Goal: Task Accomplishment & Management: Use online tool/utility

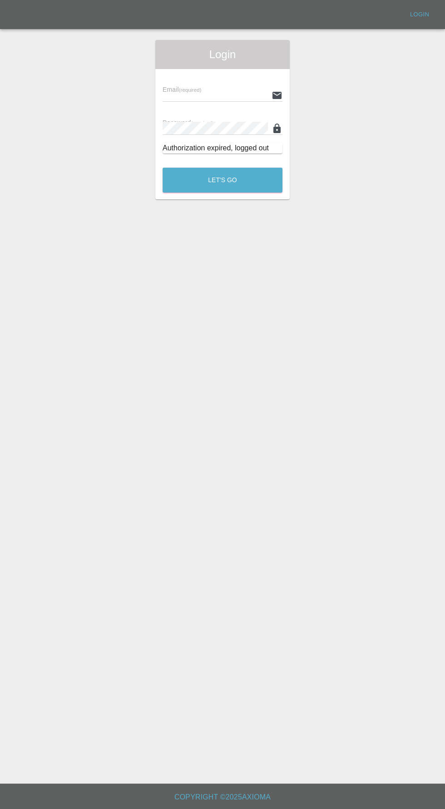
click at [197, 92] on input "text" at bounding box center [215, 95] width 105 height 13
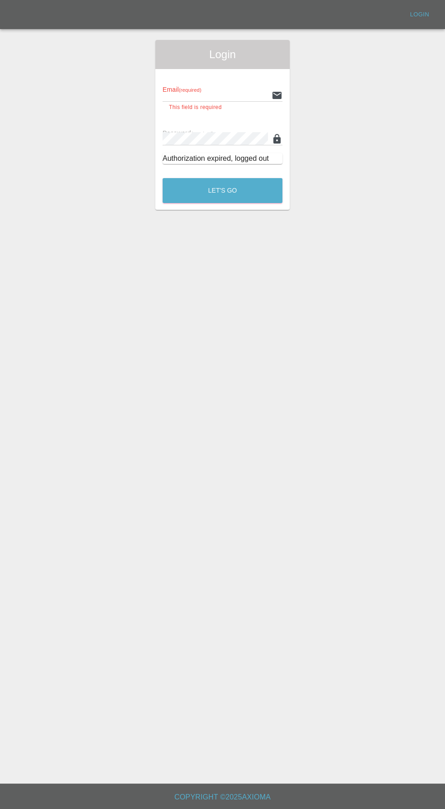
type input "[EMAIL_ADDRESS][DOMAIN_NAME]"
click at [163, 178] on button "Let's Go" at bounding box center [223, 190] width 120 height 25
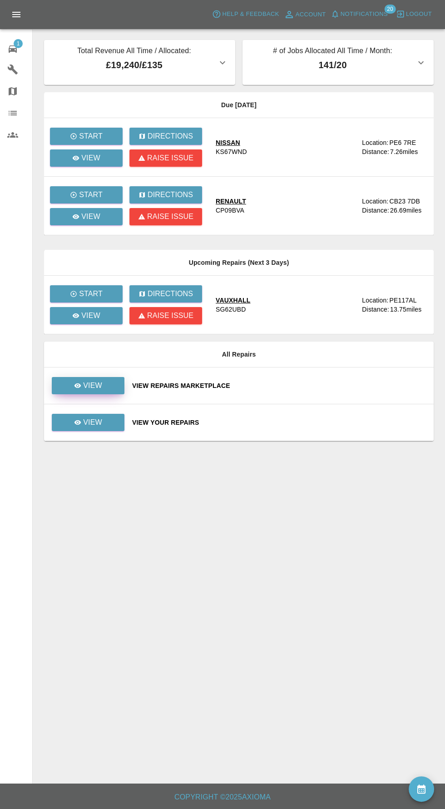
click at [76, 385] on icon at bounding box center [77, 385] width 7 height 5
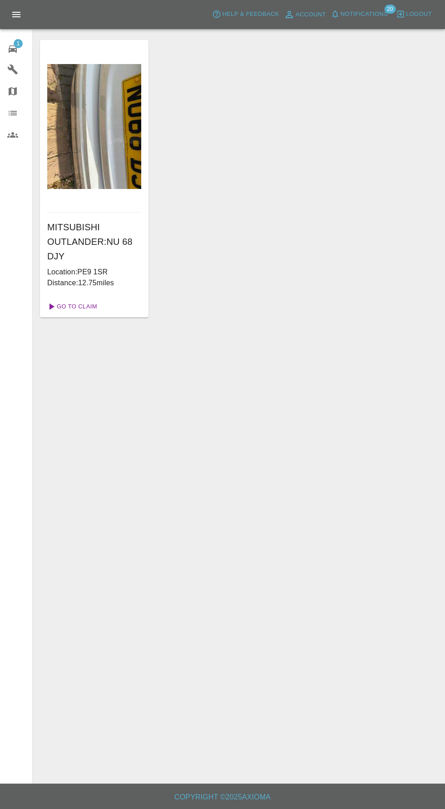
click at [69, 306] on link "Go To Claim" at bounding box center [72, 306] width 56 height 15
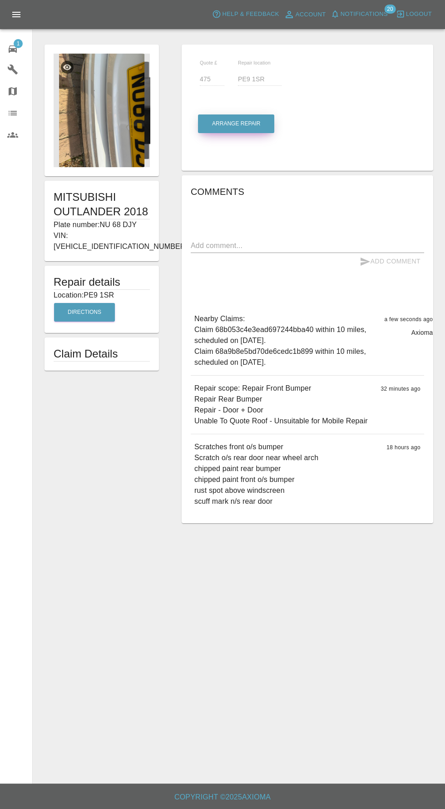
click at [243, 132] on button "Arrange Repair" at bounding box center [236, 123] width 76 height 19
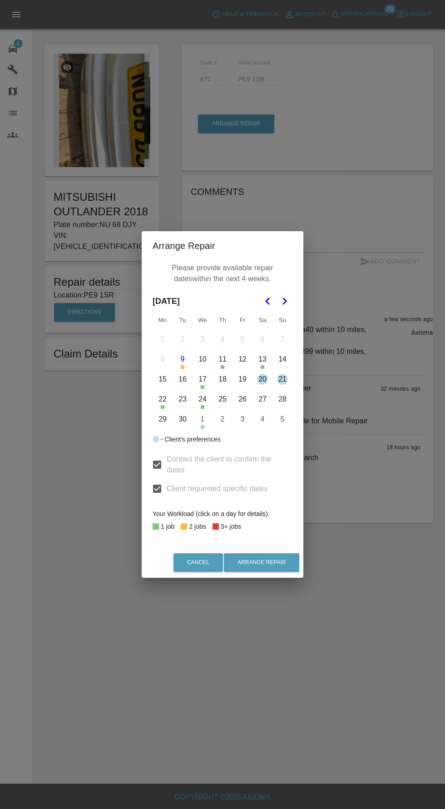
click at [162, 419] on button "29" at bounding box center [162, 419] width 19 height 19
click at [158, 419] on button "29" at bounding box center [162, 419] width 19 height 19
click at [242, 420] on button "3" at bounding box center [242, 419] width 19 height 19
click at [262, 420] on button "4" at bounding box center [262, 419] width 19 height 19
click at [269, 564] on button "Arrange Repair" at bounding box center [261, 562] width 75 height 19
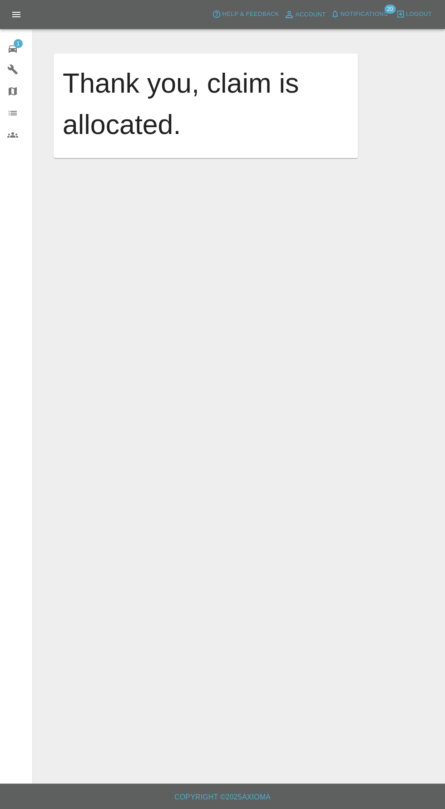
click at [16, 47] on span "1" at bounding box center [18, 43] width 9 height 9
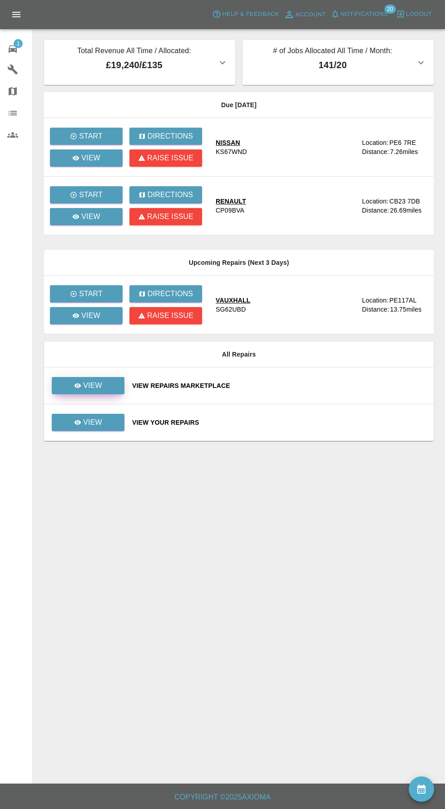
click at [82, 385] on div "View" at bounding box center [88, 385] width 28 height 11
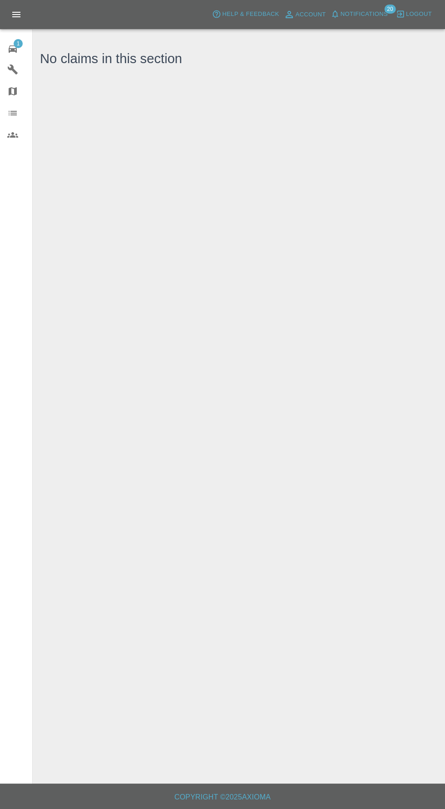
click at [20, 51] on div "1" at bounding box center [19, 47] width 25 height 13
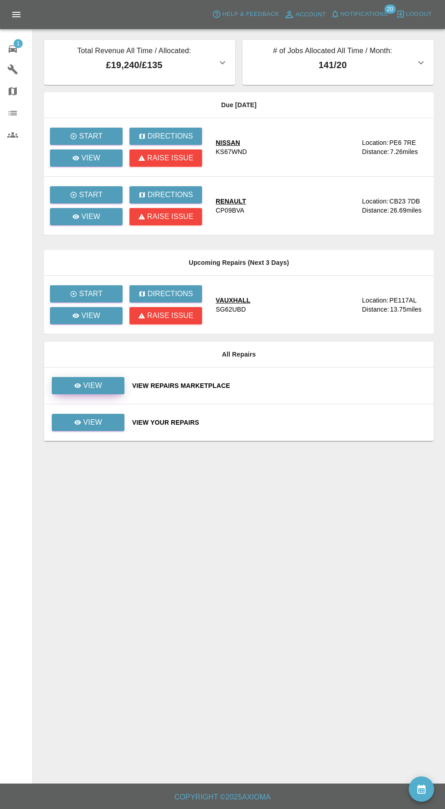
click at [105, 388] on link "View" at bounding box center [88, 385] width 73 height 17
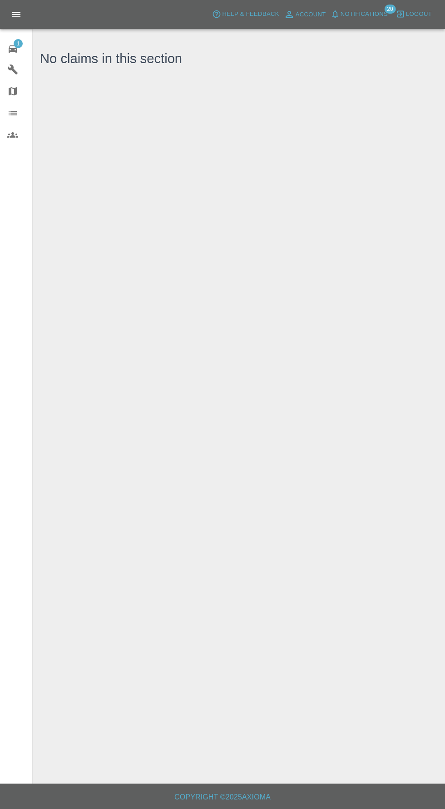
click at [14, 47] on icon at bounding box center [12, 49] width 11 height 11
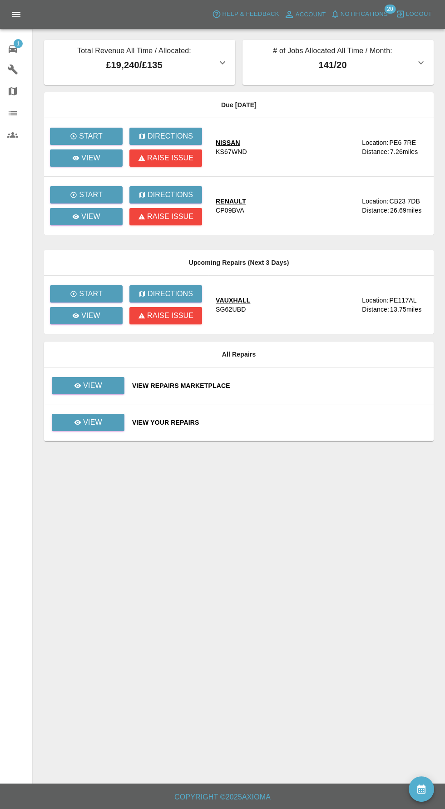
click at [360, 14] on span "Notifications" at bounding box center [364, 14] width 47 height 10
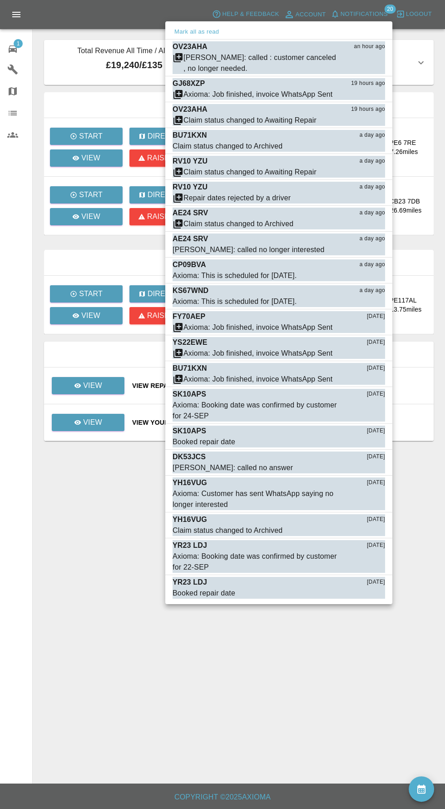
click at [148, 639] on div at bounding box center [222, 404] width 445 height 809
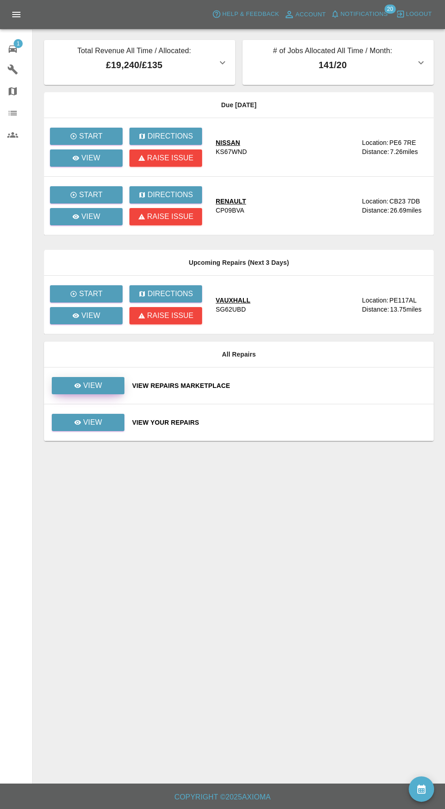
click at [104, 380] on link "View" at bounding box center [88, 385] width 73 height 17
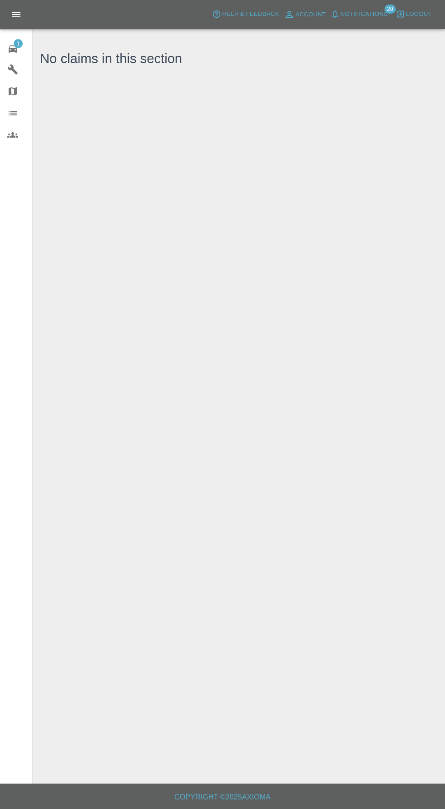
click at [15, 54] on icon at bounding box center [12, 49] width 11 height 11
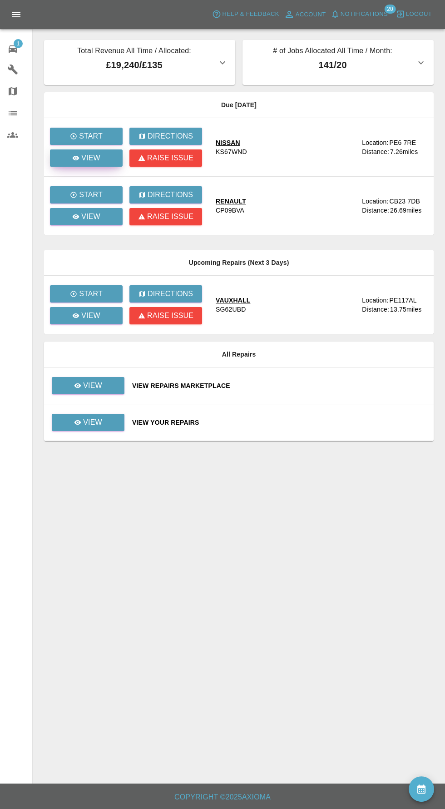
click at [74, 158] on icon at bounding box center [76, 158] width 7 height 5
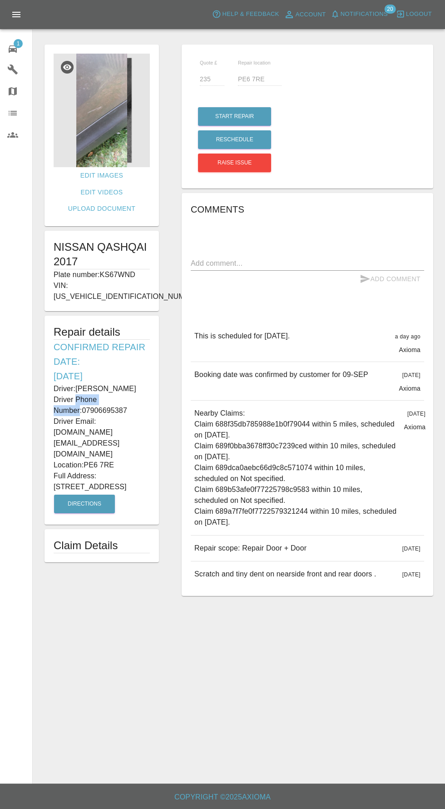
click at [146, 416] on p "Driver Email: [DOMAIN_NAME][EMAIL_ADDRESS][DOMAIN_NAME]" at bounding box center [102, 438] width 96 height 44
